Goal: Task Accomplishment & Management: Manage account settings

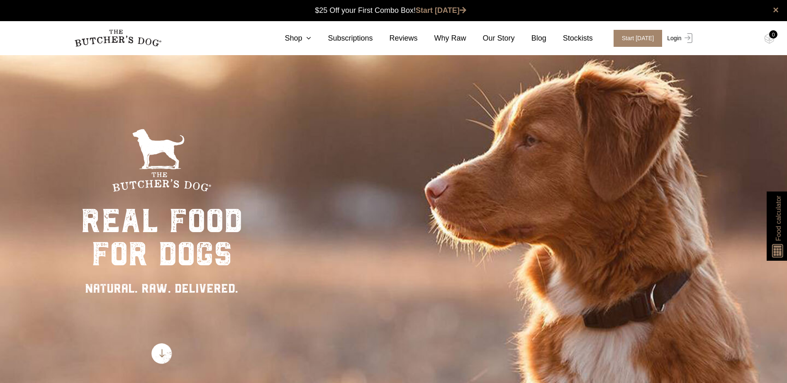
drag, startPoint x: 0, startPoint y: 0, endPoint x: 668, endPoint y: 37, distance: 669.0
click at [670, 36] on link "Login" at bounding box center [678, 38] width 27 height 17
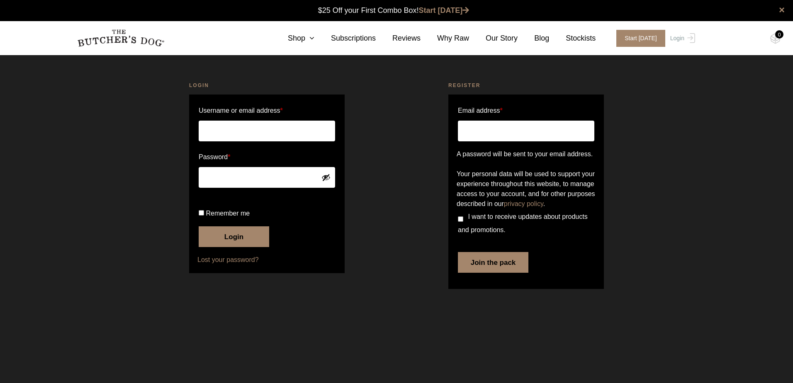
type input "[PERSON_NAME][EMAIL_ADDRESS][DOMAIN_NAME]"
click at [234, 247] on button "Login" at bounding box center [234, 237] width 71 height 21
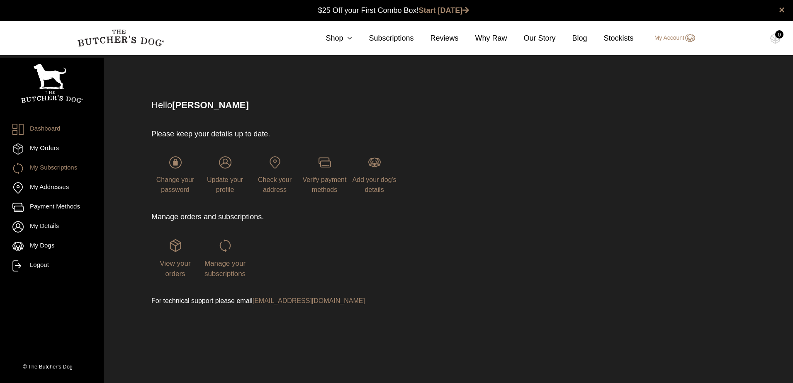
click at [38, 167] on link "My Subscriptions" at bounding box center [51, 168] width 79 height 11
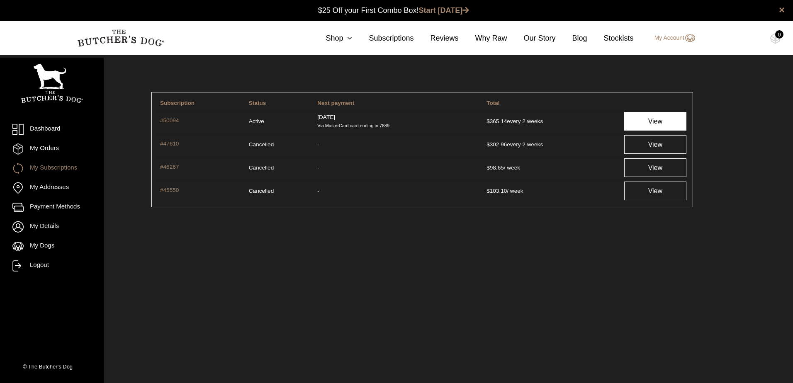
click at [648, 118] on link "View" at bounding box center [655, 121] width 62 height 19
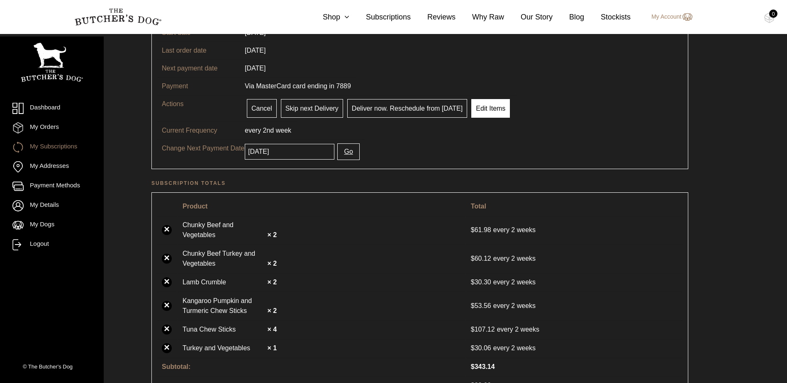
scroll to position [83, 0]
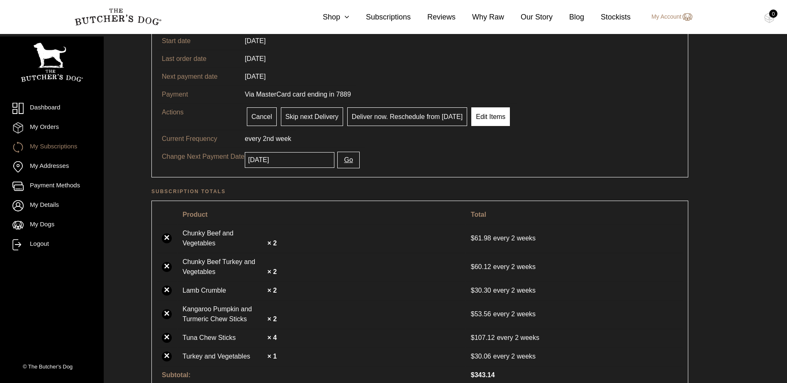
click at [482, 114] on link "Edit Items" at bounding box center [490, 116] width 39 height 19
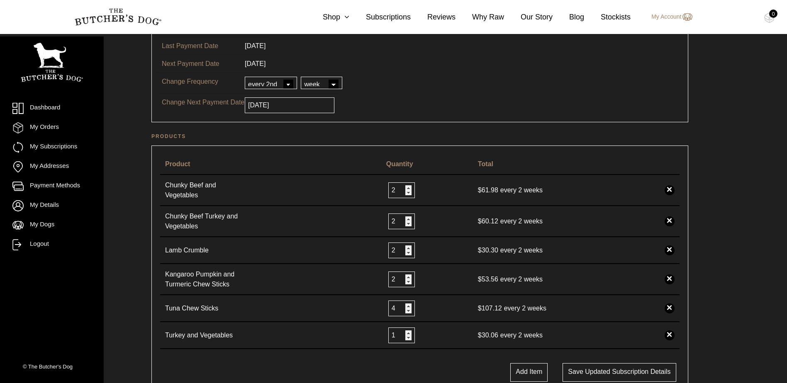
scroll to position [124, 0]
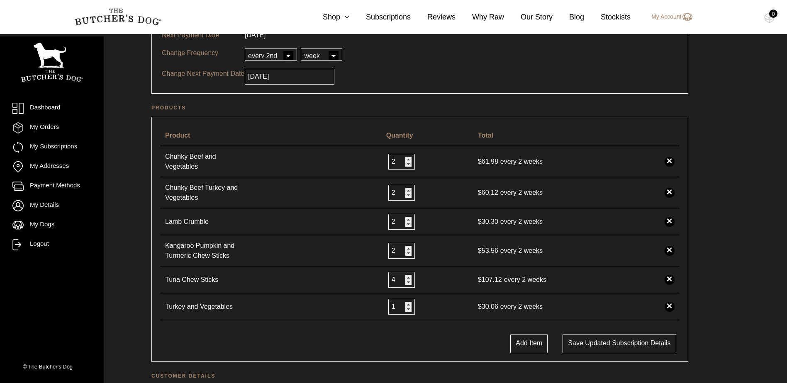
click at [669, 160] on link "×" at bounding box center [670, 162] width 10 height 10
drag, startPoint x: 669, startPoint y: 192, endPoint x: 438, endPoint y: 24, distance: 285.4
click at [669, 192] on link "×" at bounding box center [670, 193] width 10 height 10
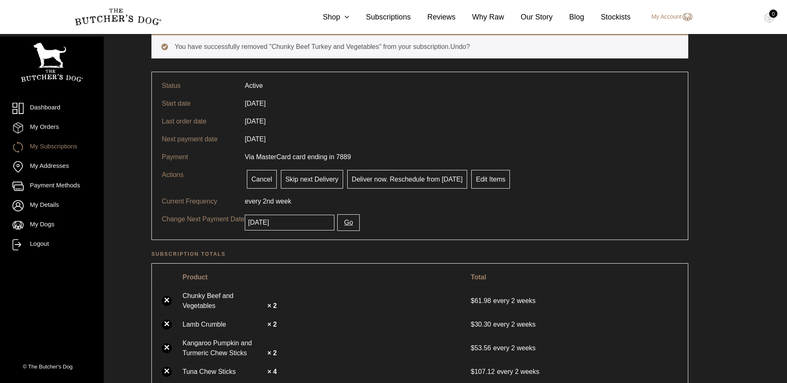
scroll to position [41, 0]
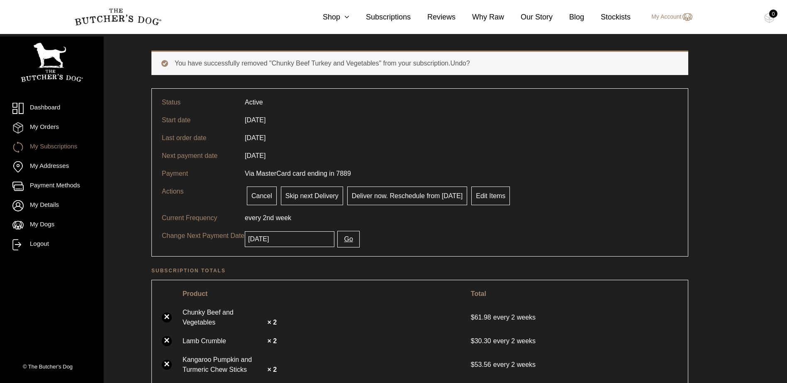
drag, startPoint x: 489, startPoint y: 196, endPoint x: 505, endPoint y: 206, distance: 19.6
click at [489, 196] on link "Edit Items" at bounding box center [490, 196] width 39 height 19
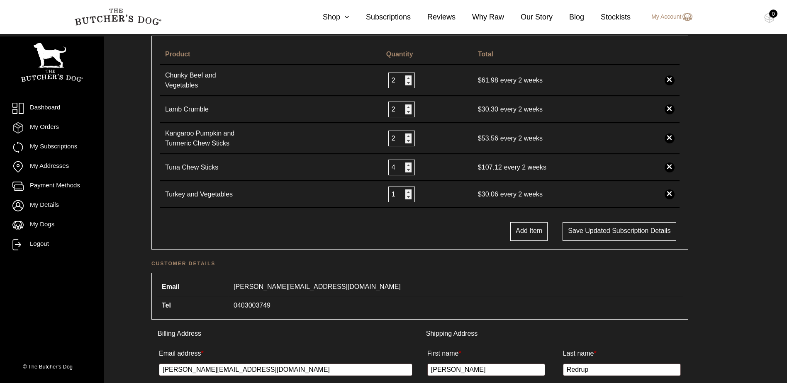
scroll to position [207, 0]
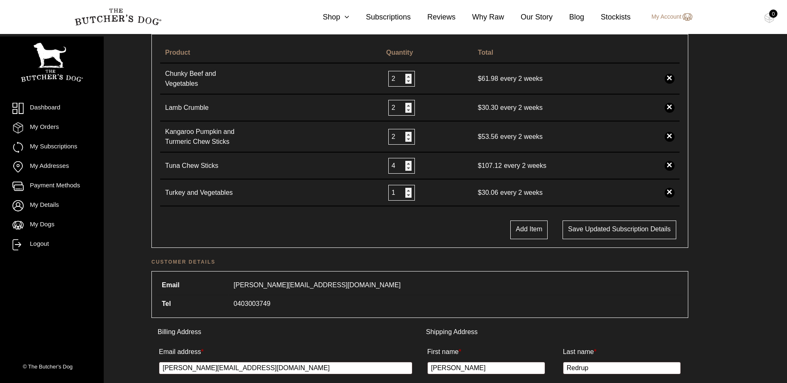
click at [670, 194] on link "×" at bounding box center [670, 193] width 10 height 10
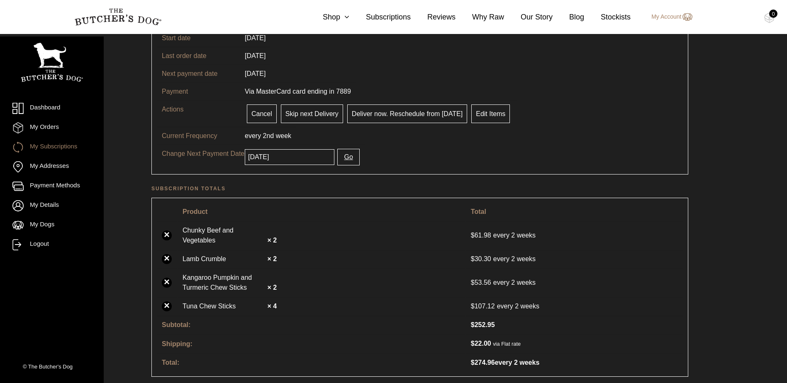
scroll to position [124, 0]
click at [490, 114] on link "Edit Items" at bounding box center [490, 113] width 39 height 19
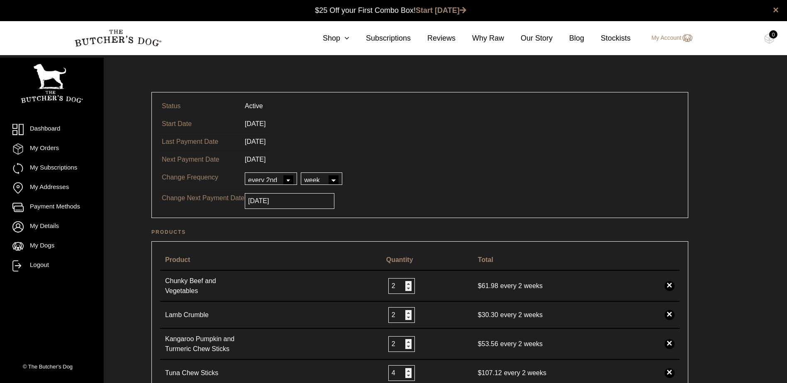
click at [669, 288] on link "×" at bounding box center [670, 286] width 10 height 10
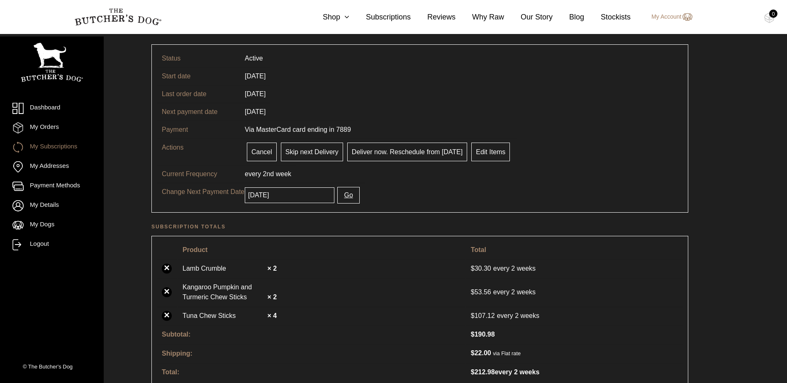
scroll to position [83, 0]
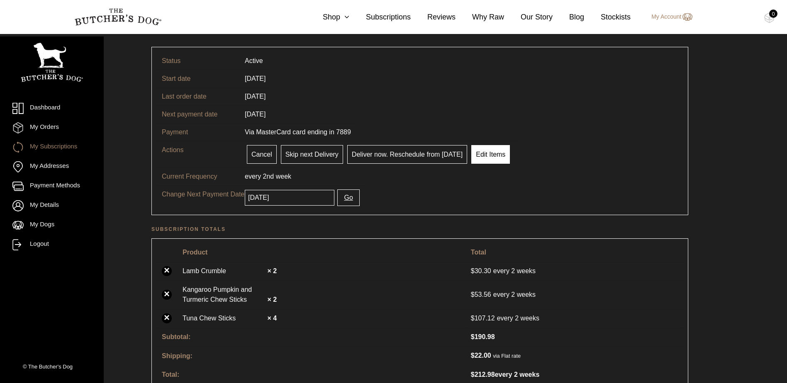
click at [493, 160] on link "Edit Items" at bounding box center [490, 154] width 39 height 19
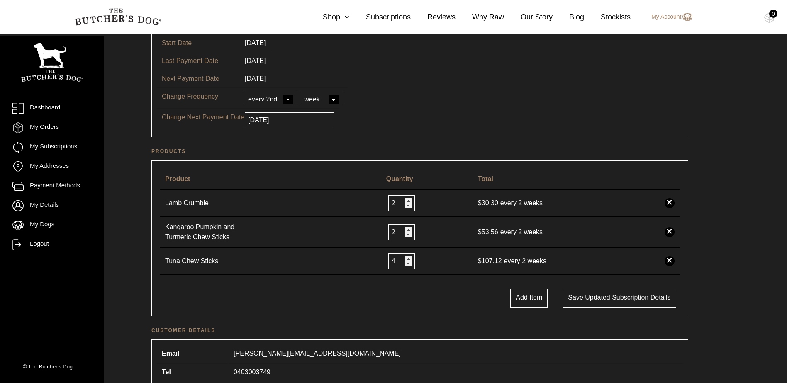
scroll to position [83, 0]
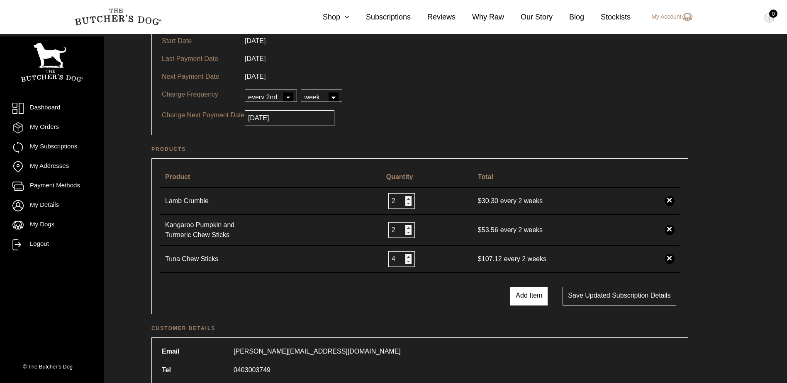
click at [515, 294] on button "Add Item" at bounding box center [528, 296] width 37 height 19
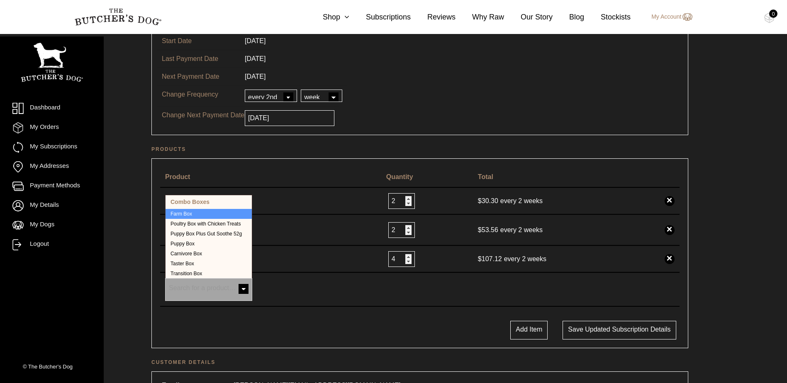
click at [244, 289] on span at bounding box center [243, 290] width 17 height 17
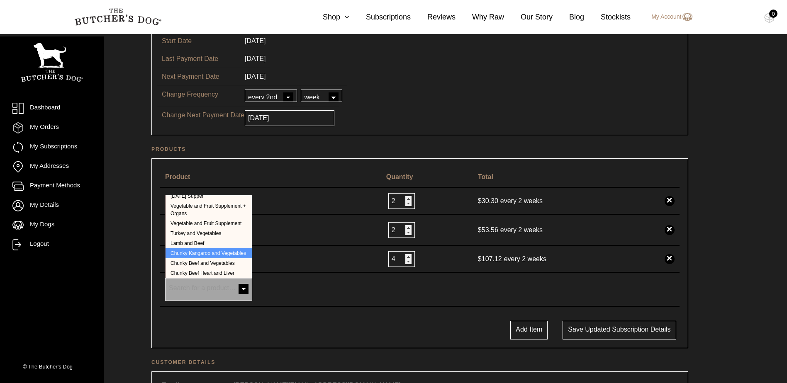
select select "241"
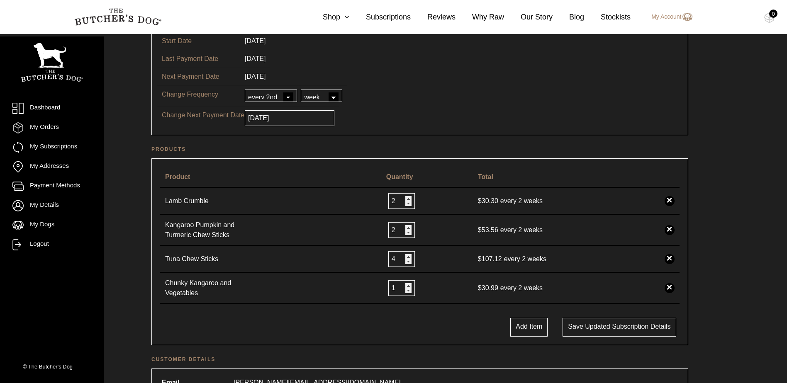
click at [530, 328] on button "Add Item" at bounding box center [528, 327] width 37 height 19
select select
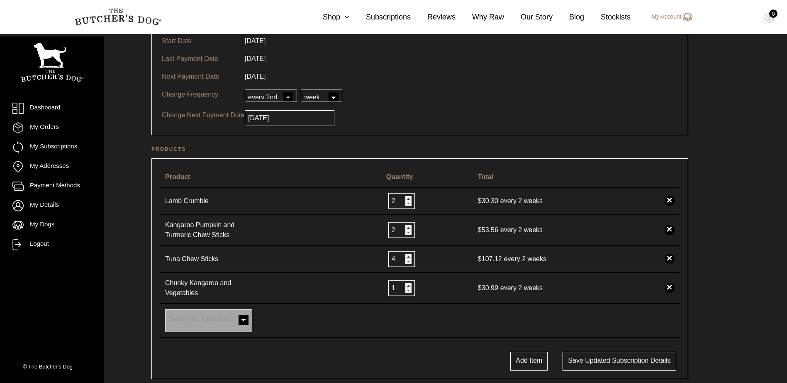
click at [243, 319] on span at bounding box center [243, 321] width 17 height 17
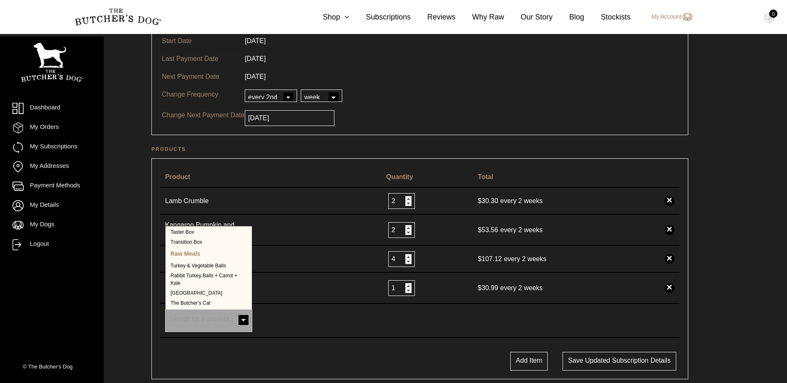
scroll to position [0, 0]
click at [315, 325] on td "Farm Box Poultry Box with Chicken Treats Puppy Box Plus Gut Soothe 52g Puppy Bo…" at bounding box center [270, 321] width 221 height 34
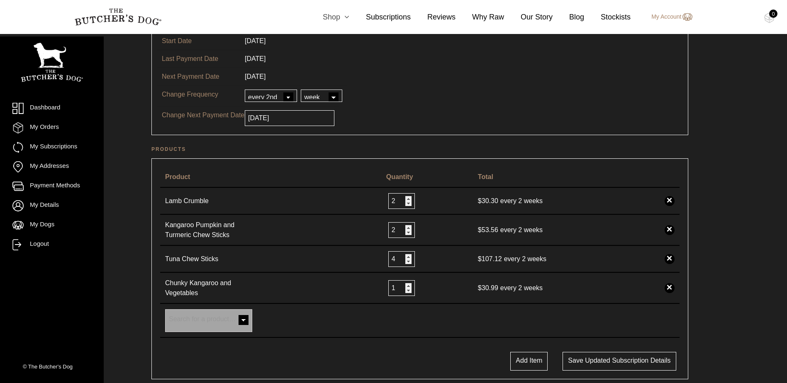
click at [342, 17] on link "Shop" at bounding box center [327, 17] width 43 height 11
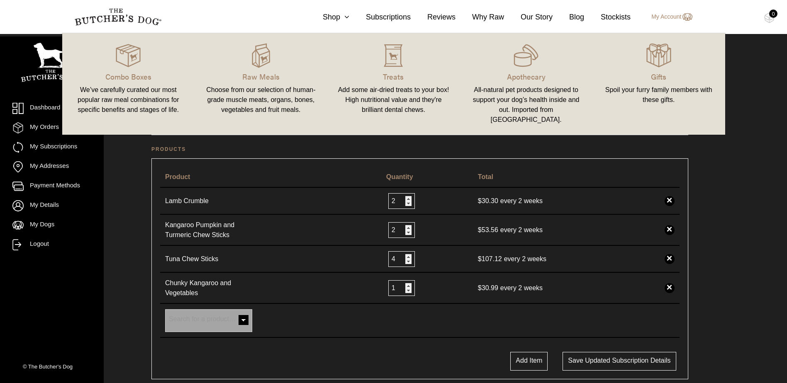
click at [524, 85] on link "Apothecary All-natural pet products designed to support your dog’s health insid…" at bounding box center [526, 83] width 133 height 85
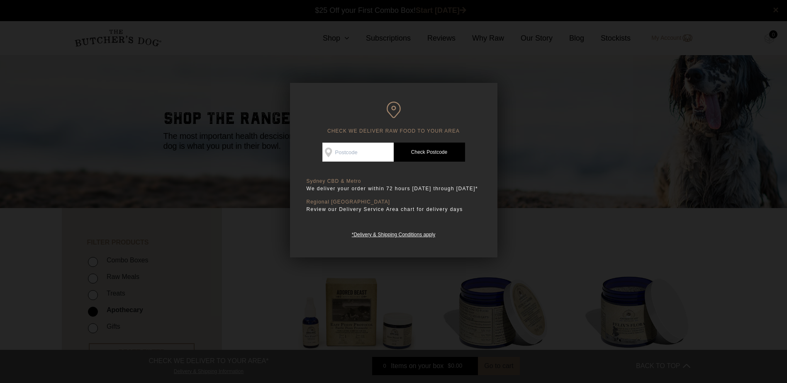
click at [382, 150] on input "Check Availability At" at bounding box center [357, 152] width 71 height 19
type input "2250"
click at [423, 151] on link "Check Postcode" at bounding box center [429, 152] width 71 height 19
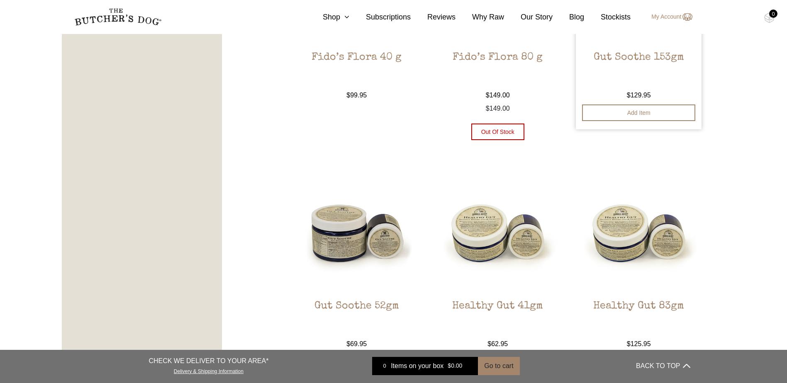
scroll to position [581, 0]
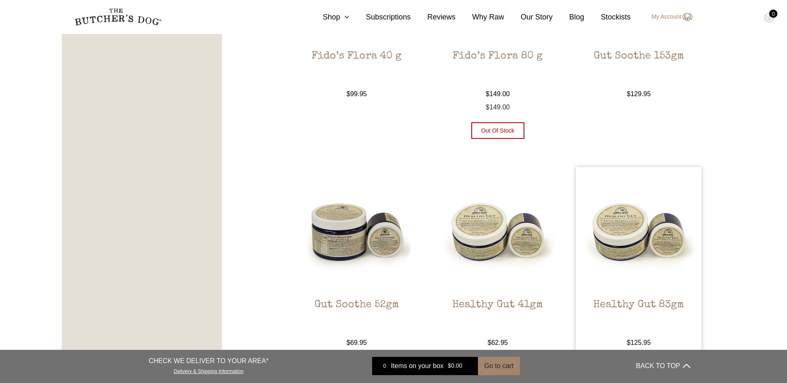
click at [623, 226] on img at bounding box center [639, 230] width 126 height 126
